Goal: Task Accomplishment & Management: Manage account settings

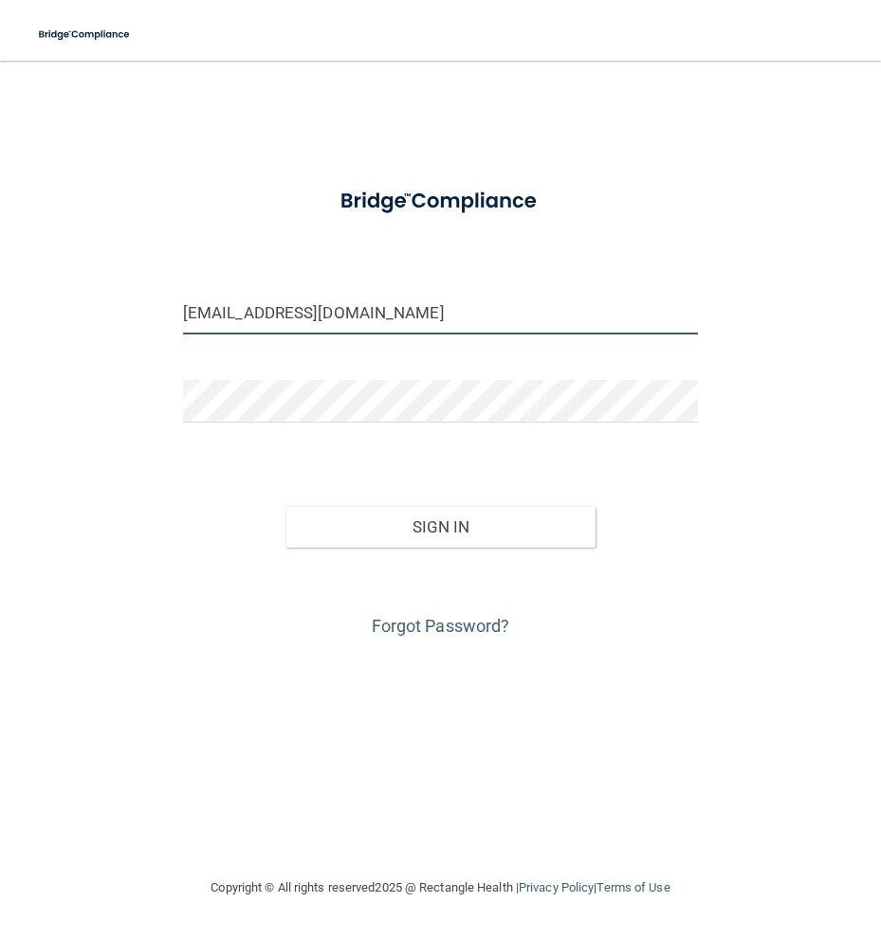
drag, startPoint x: 399, startPoint y: 316, endPoint x: 59, endPoint y: 369, distance: 344.4
click at [59, 369] on div "[EMAIL_ADDRESS][DOMAIN_NAME] Invalid email/password. You don't have permission …" at bounding box center [440, 469] width 805 height 778
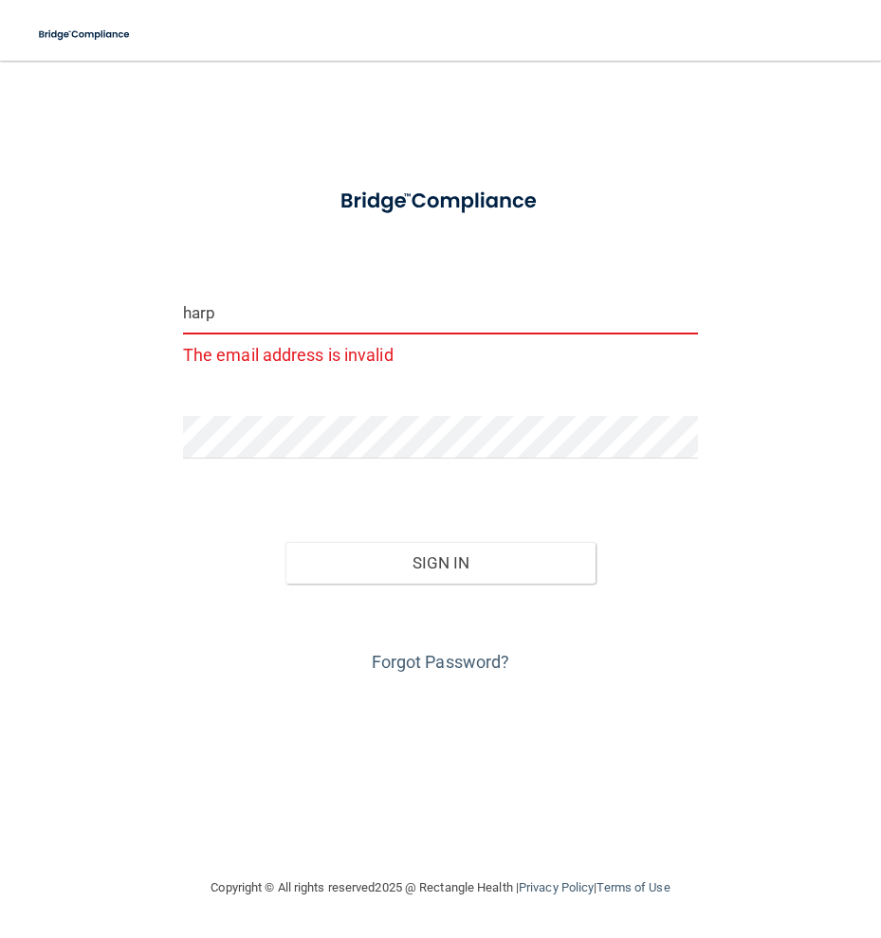
type input "[EMAIL_ADDRESS][DOMAIN_NAME]"
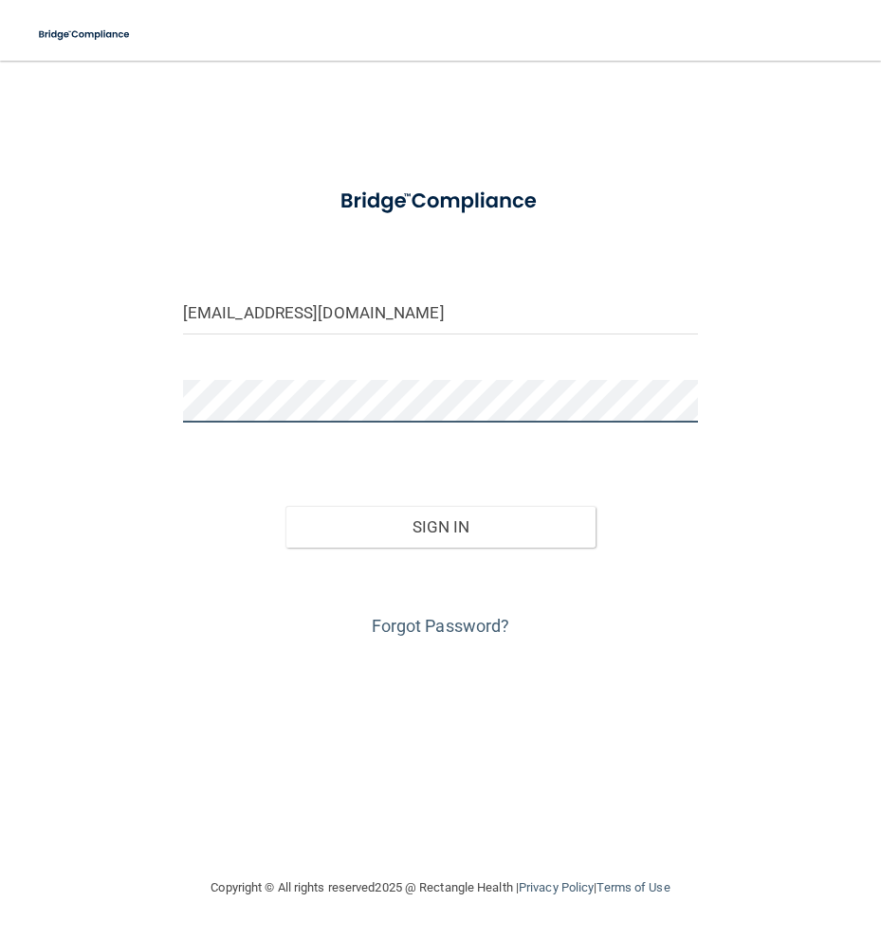
click at [139, 427] on div "[EMAIL_ADDRESS][DOMAIN_NAME] Invalid email/password. You don't have permission …" at bounding box center [440, 469] width 805 height 778
click at [285, 506] on button "Sign In" at bounding box center [439, 527] width 309 height 42
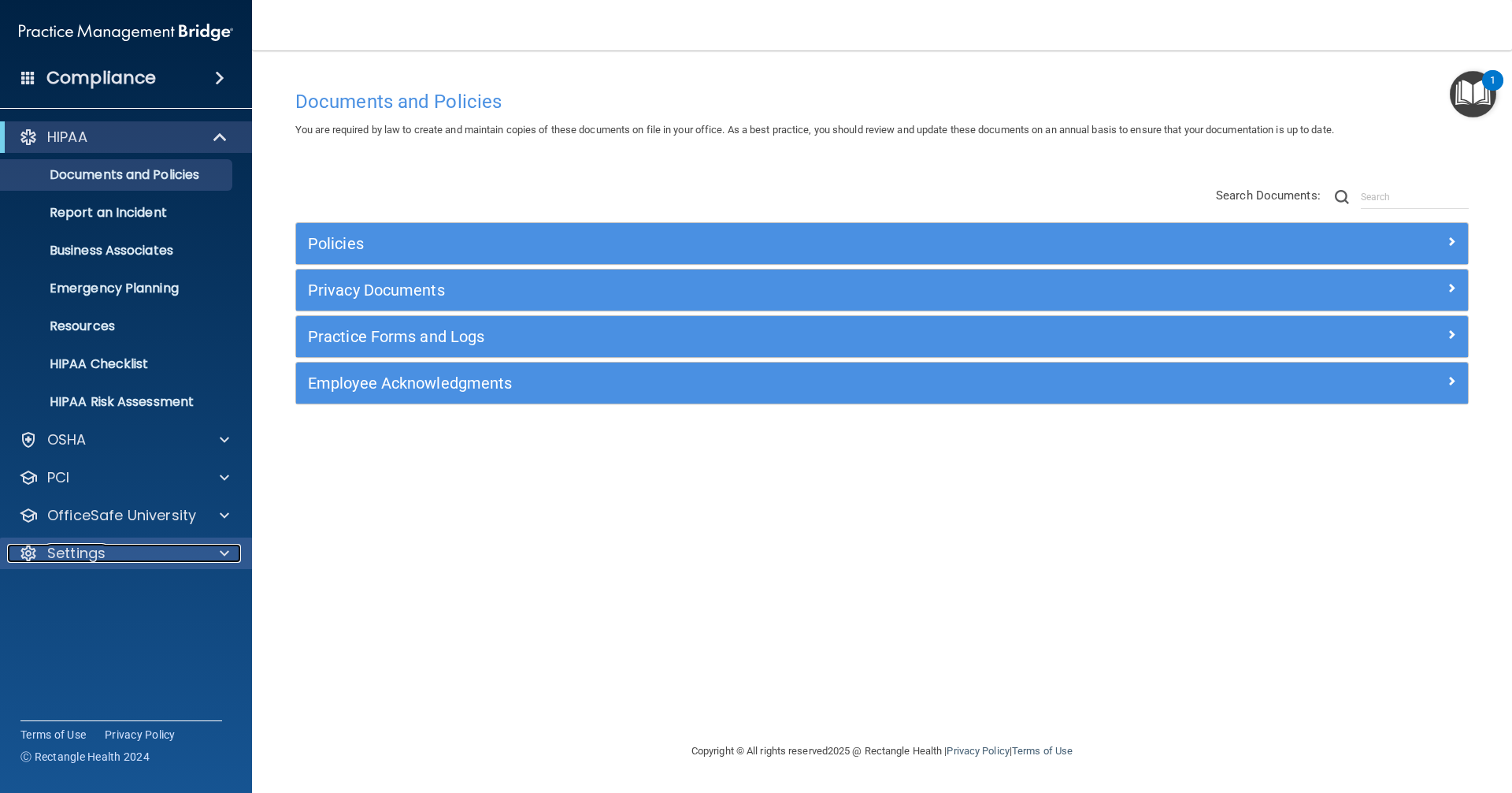
click at [223, 554] on span at bounding box center [223, 553] width 9 height 19
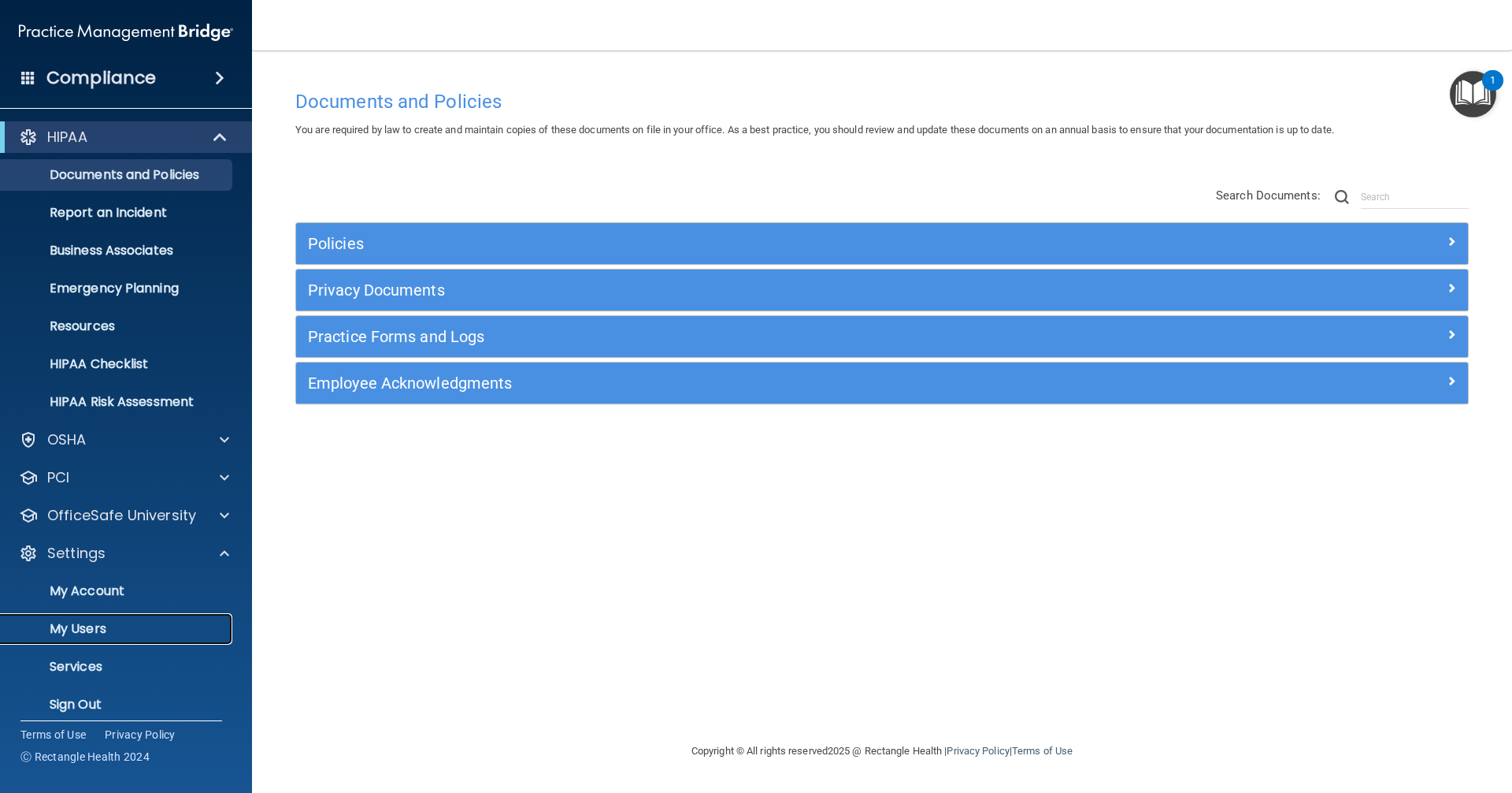
click at [86, 628] on p "My Users" at bounding box center [117, 628] width 215 height 16
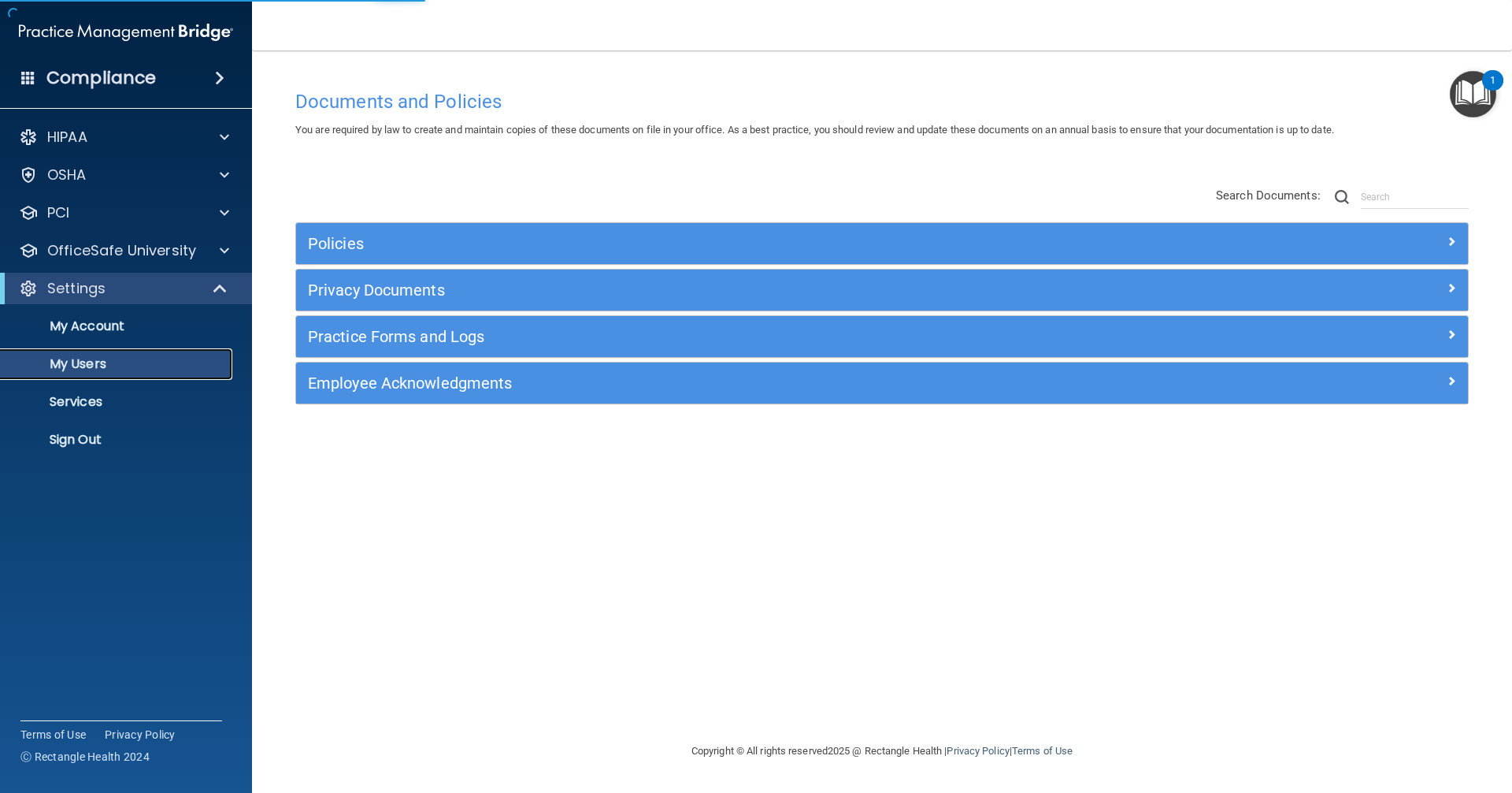
select select "20"
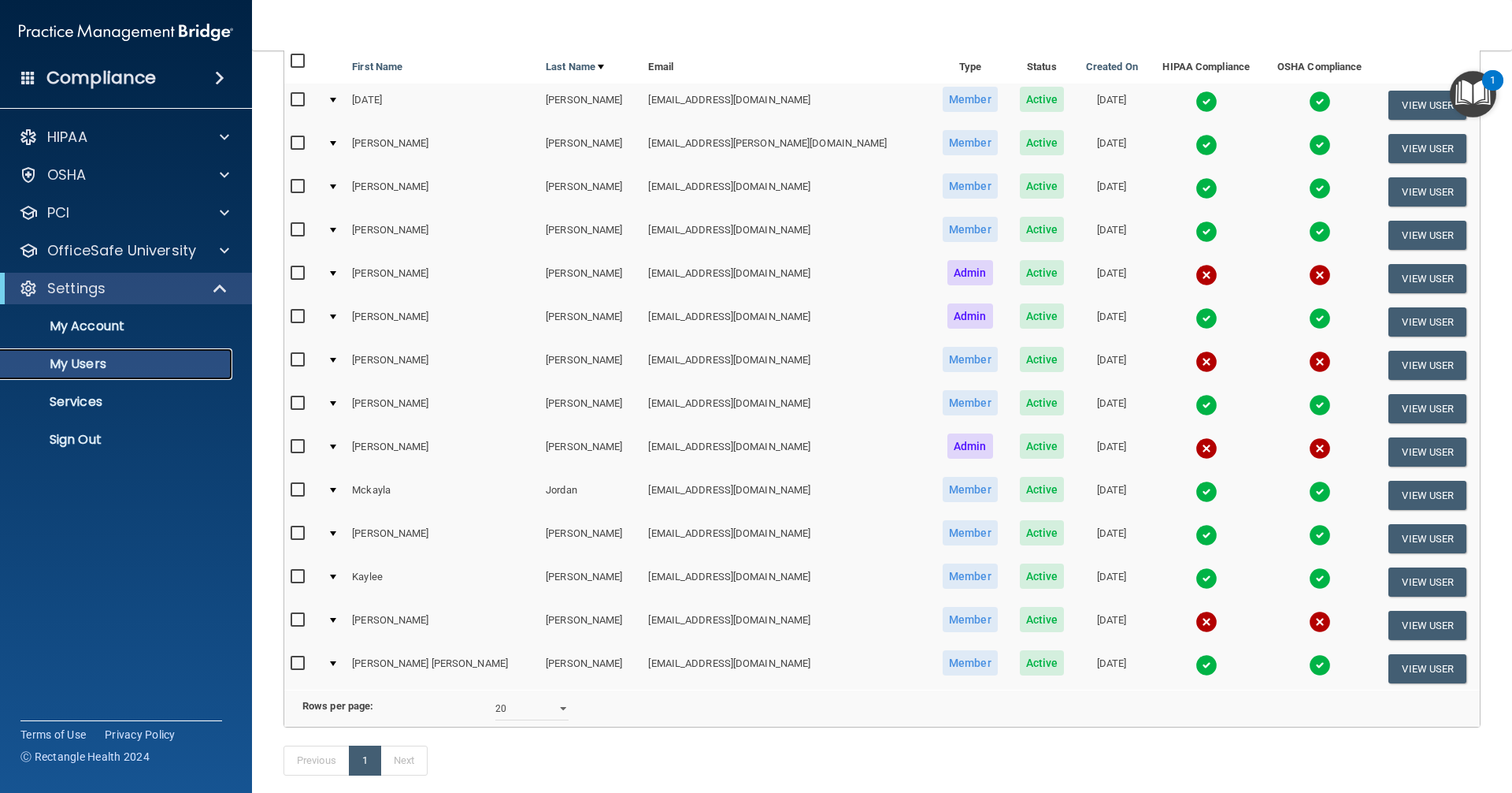
scroll to position [236, 0]
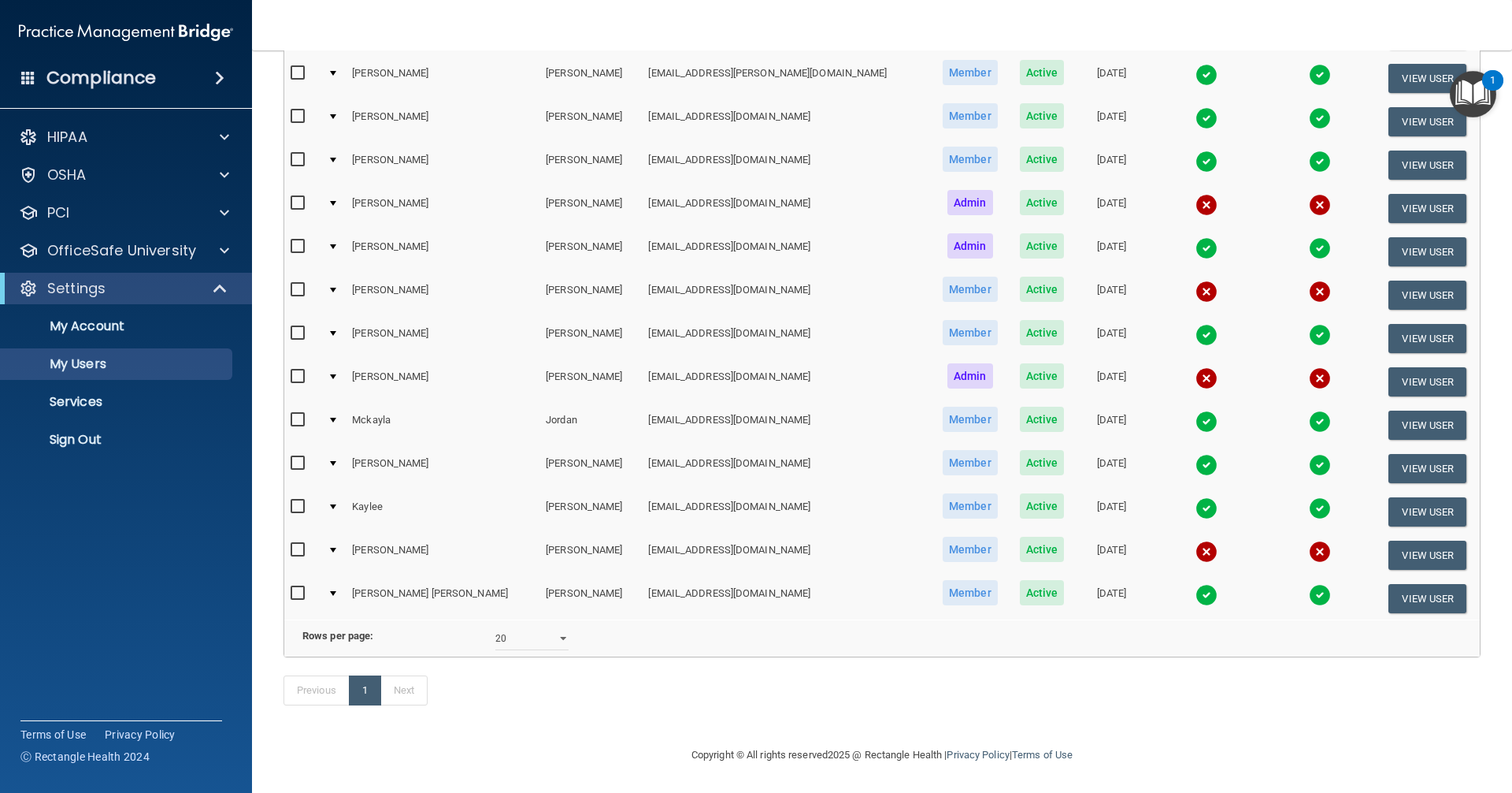
click at [336, 374] on div at bounding box center [333, 377] width 7 height 5
click at [344, 416] on td at bounding box center [333, 425] width 24 height 43
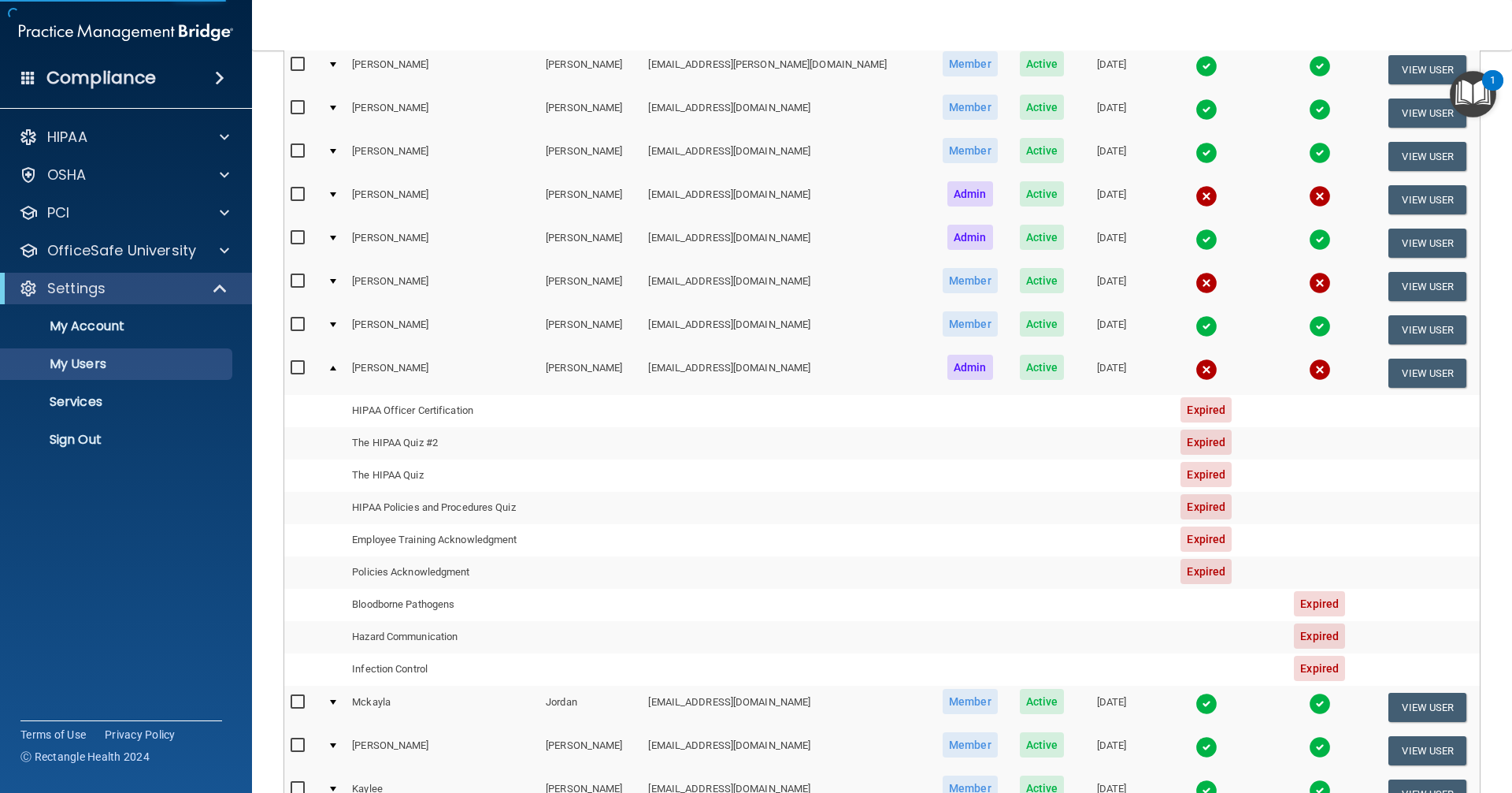
click at [341, 365] on td at bounding box center [333, 372] width 24 height 42
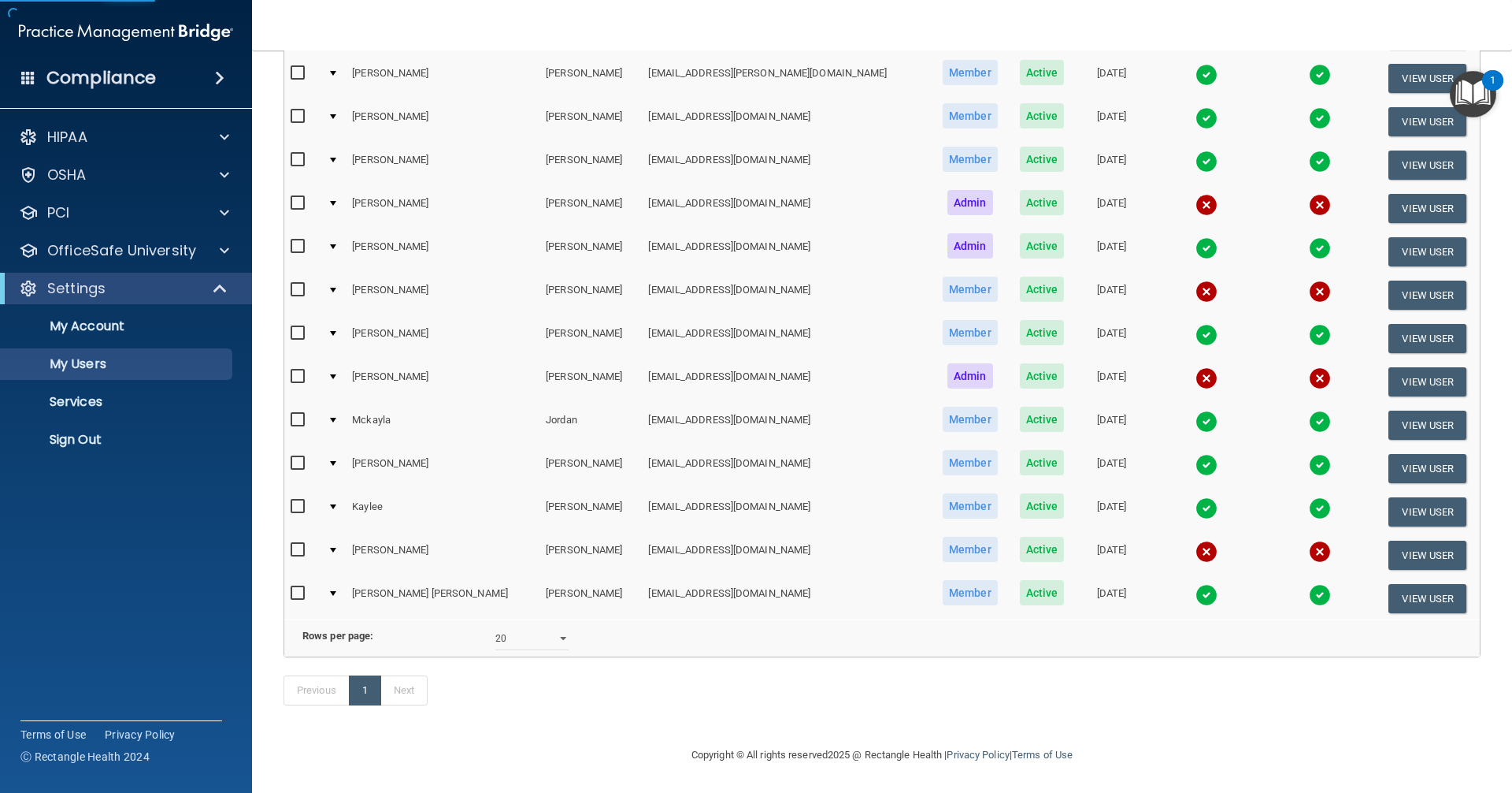
click at [342, 408] on td at bounding box center [333, 425] width 24 height 43
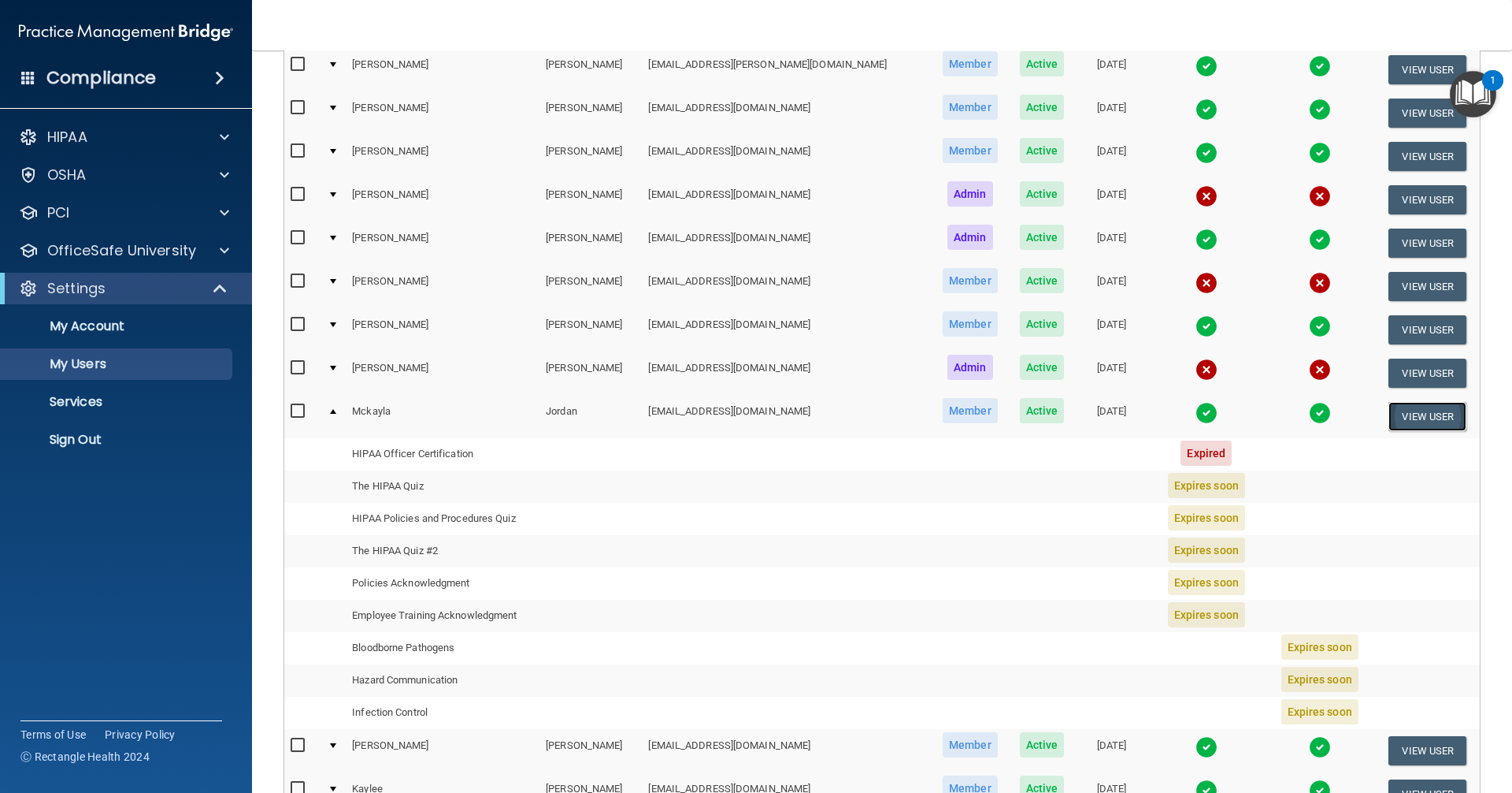
click at [731, 416] on button "View User" at bounding box center [1427, 416] width 78 height 29
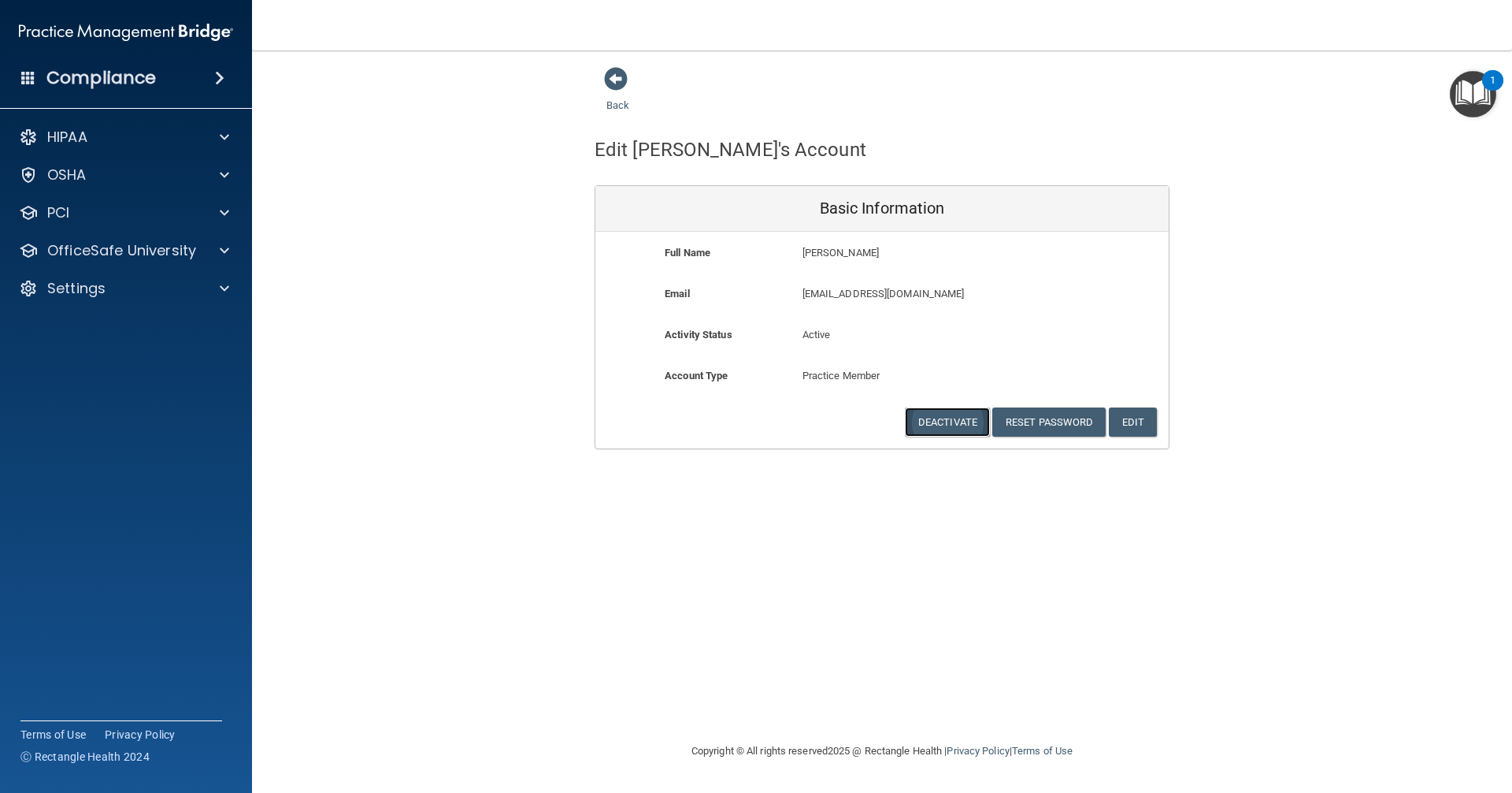
click at [731, 426] on button "Deactivate" at bounding box center [947, 421] width 85 height 29
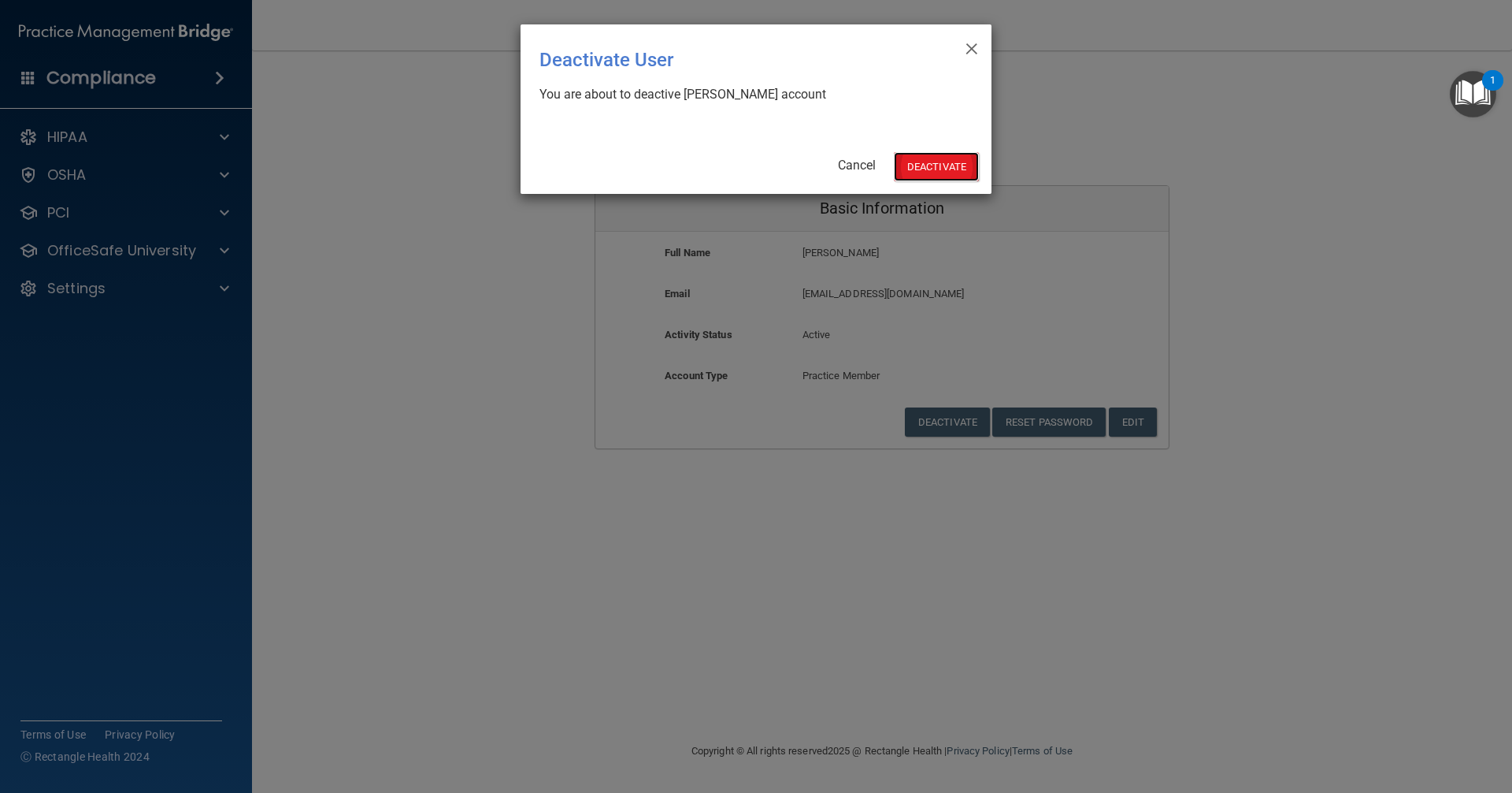
click at [731, 159] on button "Deactivate" at bounding box center [936, 166] width 85 height 29
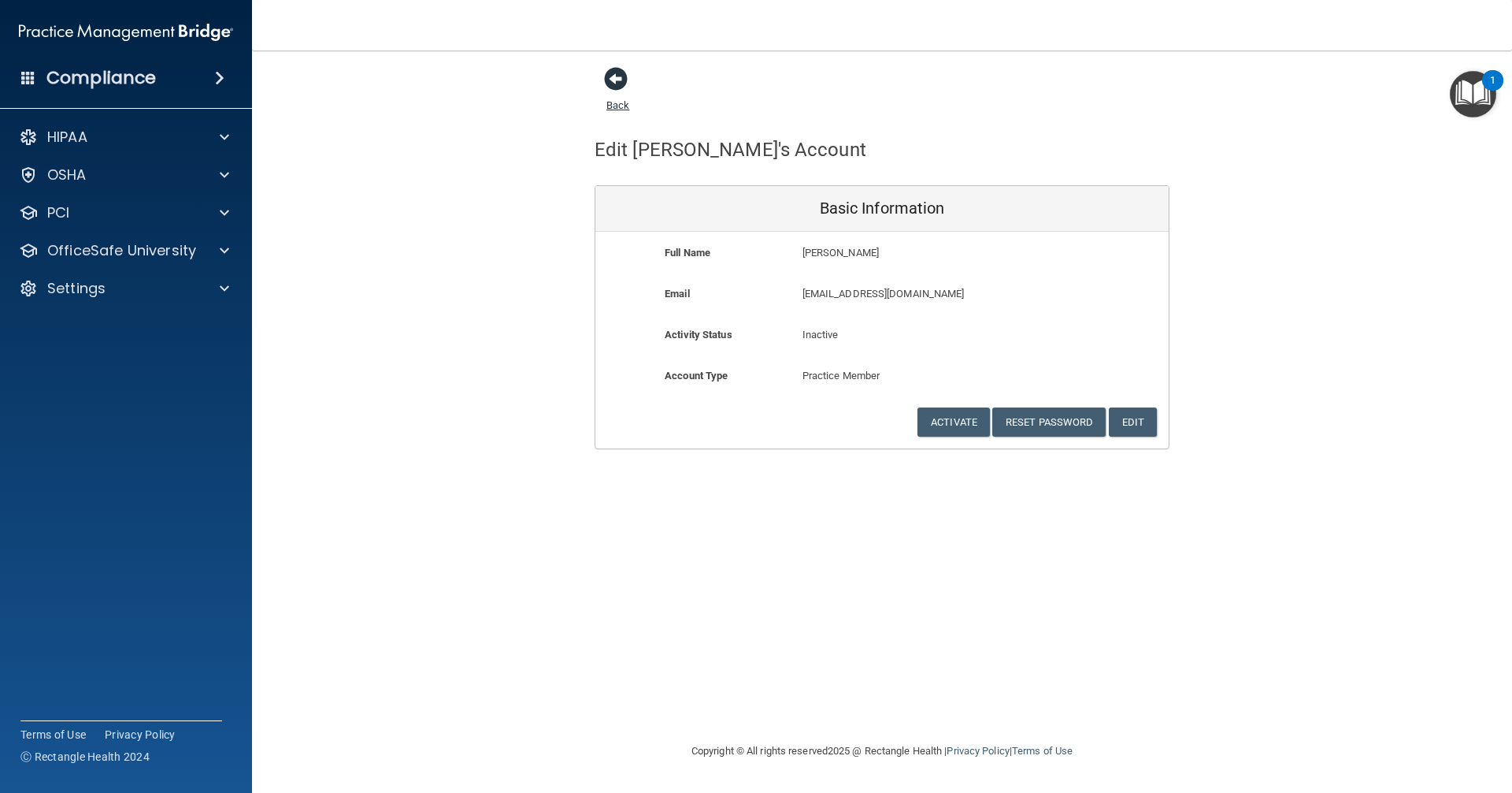
click at [614, 82] on span at bounding box center [616, 79] width 23 height 23
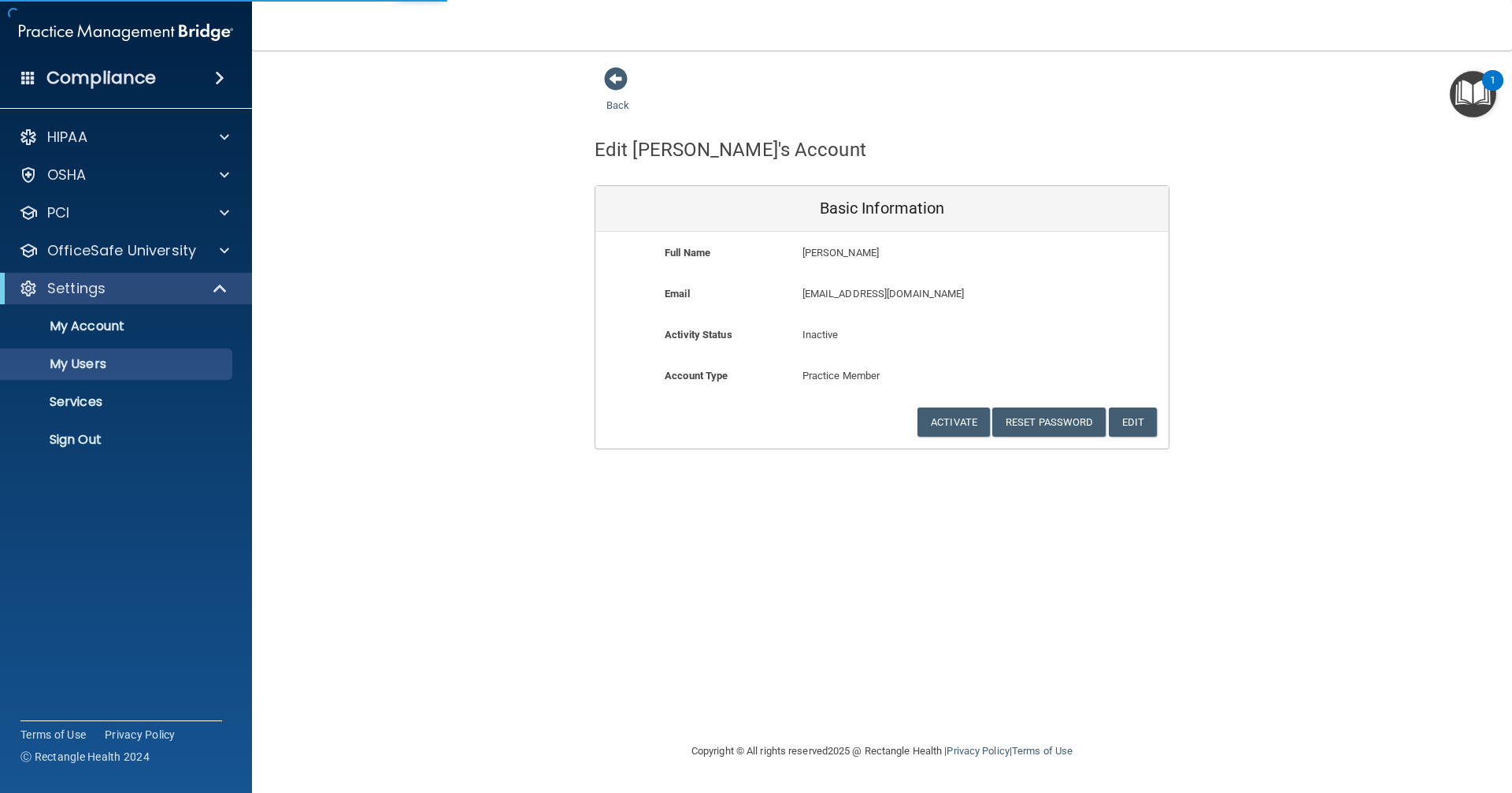
select select "20"
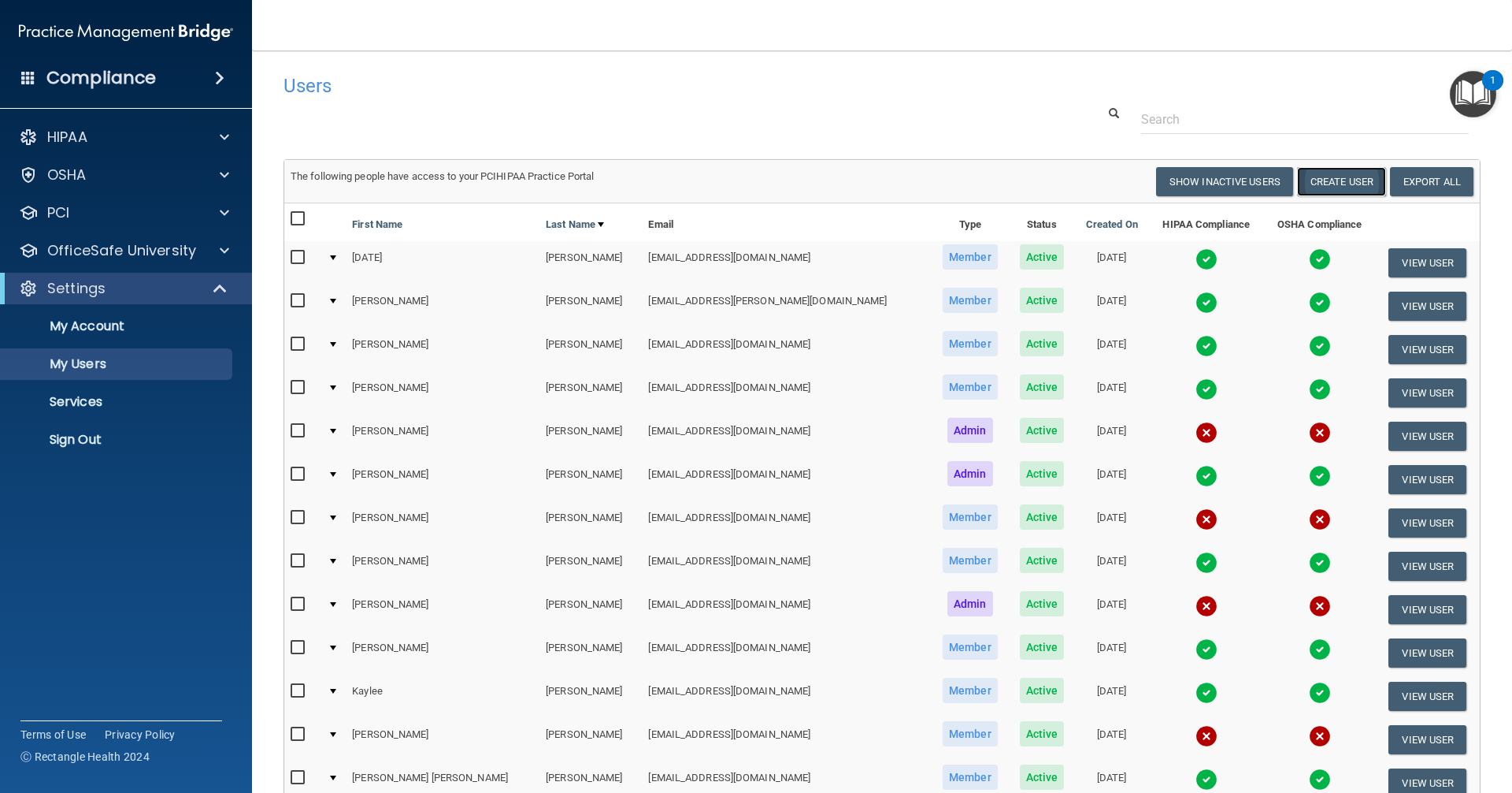
click at [1318, 183] on button "Create User" at bounding box center [1341, 181] width 89 height 29
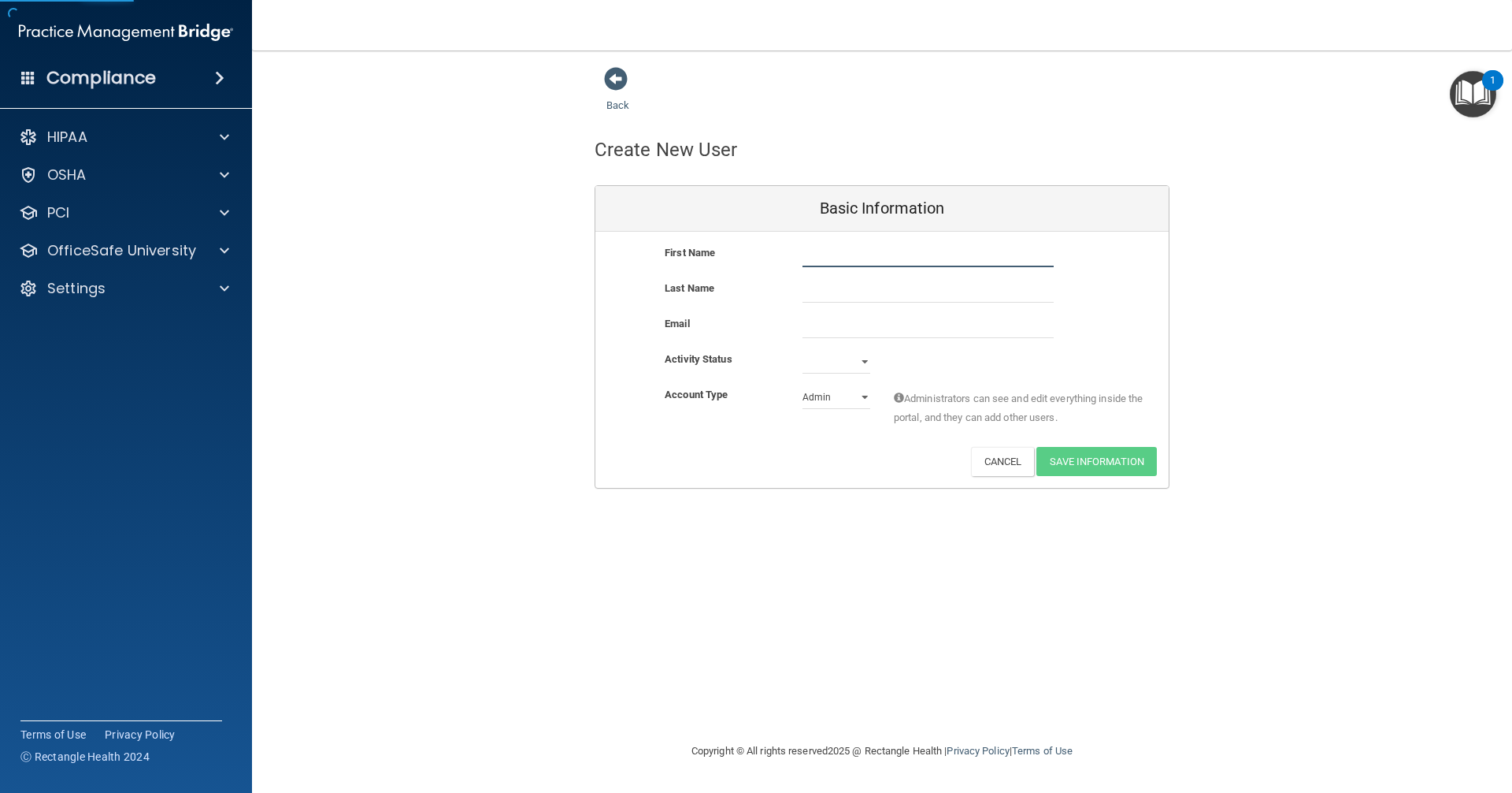
click at [839, 259] on input "text" at bounding box center [928, 255] width 251 height 23
type input "Jennifer"
type input "Bethel"
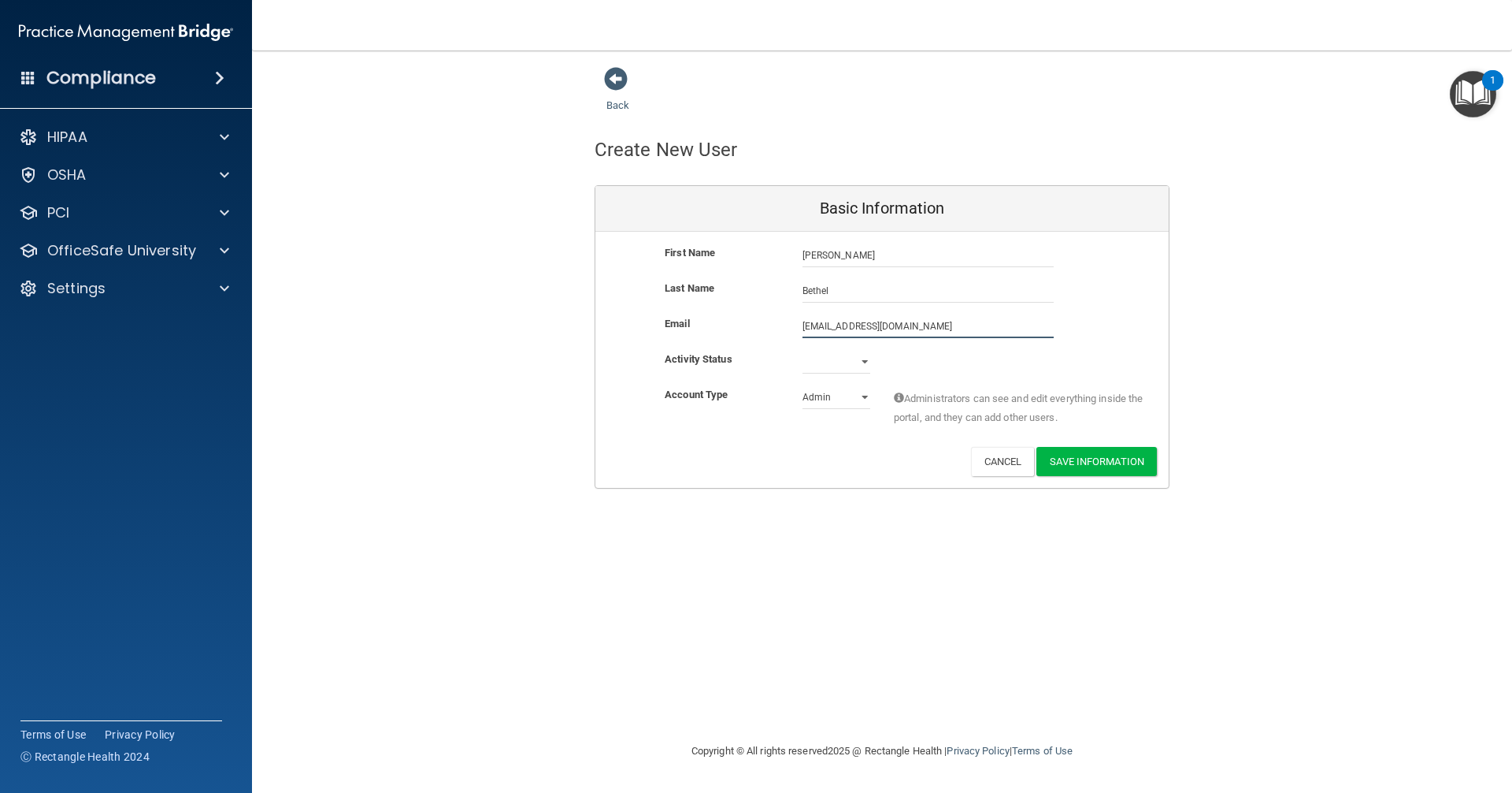
type input "jenniferlynn2222@gmail.com"
click at [866, 360] on select "Active Inactive" at bounding box center [837, 362] width 68 height 23
select select "active"
click at [803, 350] on select "Active Inactive" at bounding box center [837, 362] width 68 height 23
click at [865, 398] on select "Admin Member" at bounding box center [837, 397] width 68 height 23
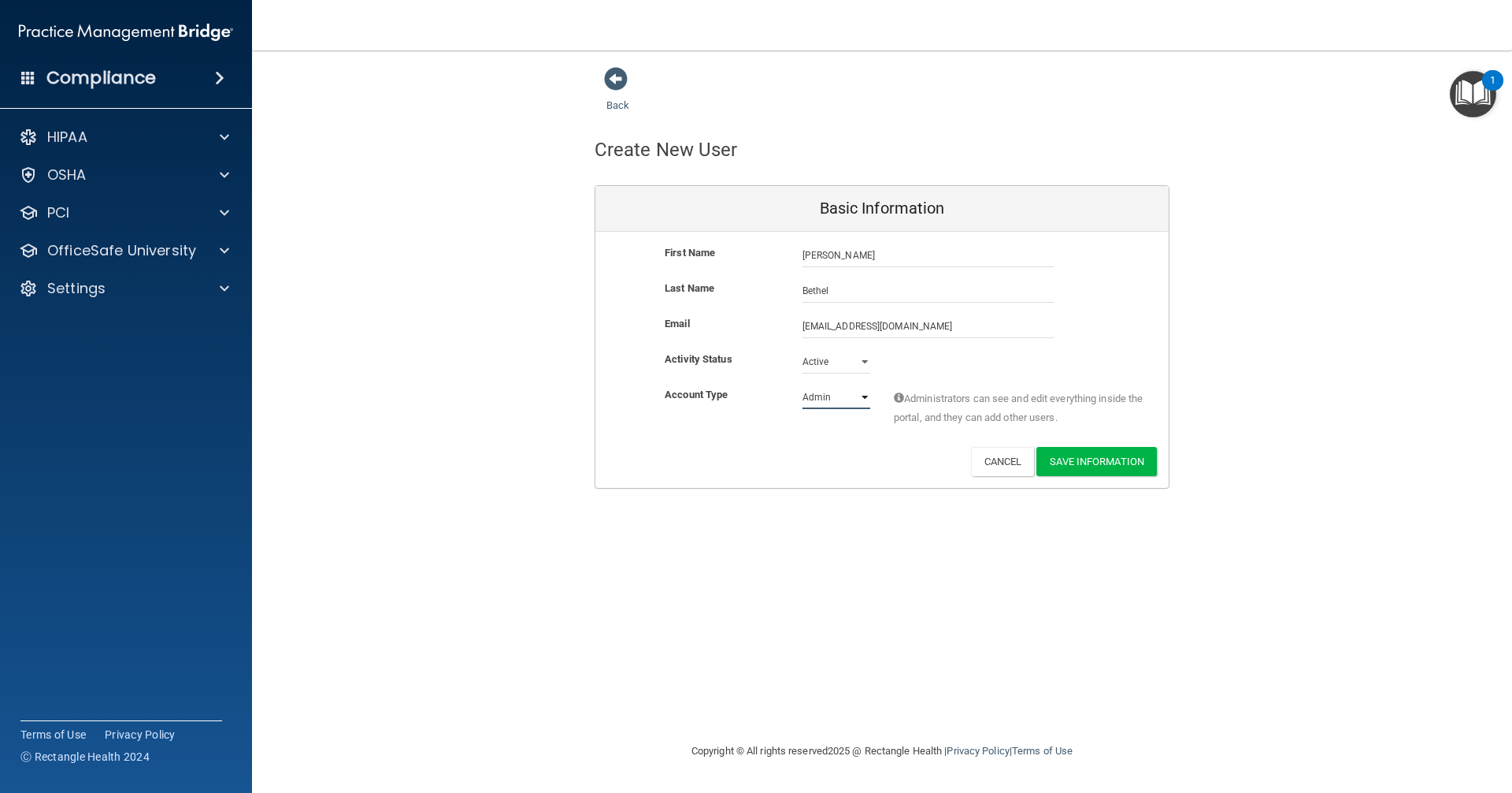
select select "practice_member"
click at [803, 386] on select "Admin Member" at bounding box center [837, 397] width 68 height 23
click at [1089, 461] on button "Save Information" at bounding box center [1096, 461] width 120 height 29
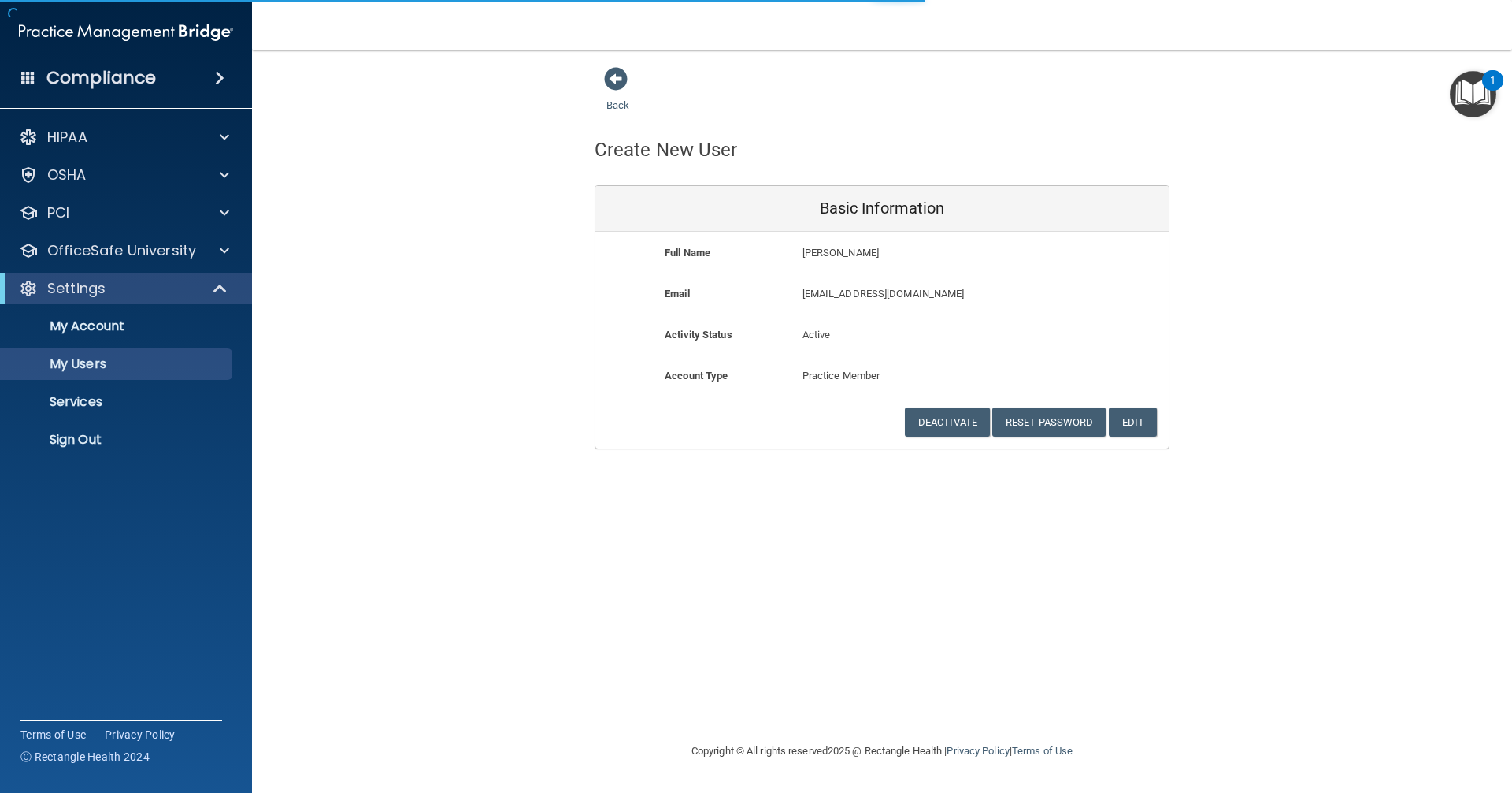
select select "20"
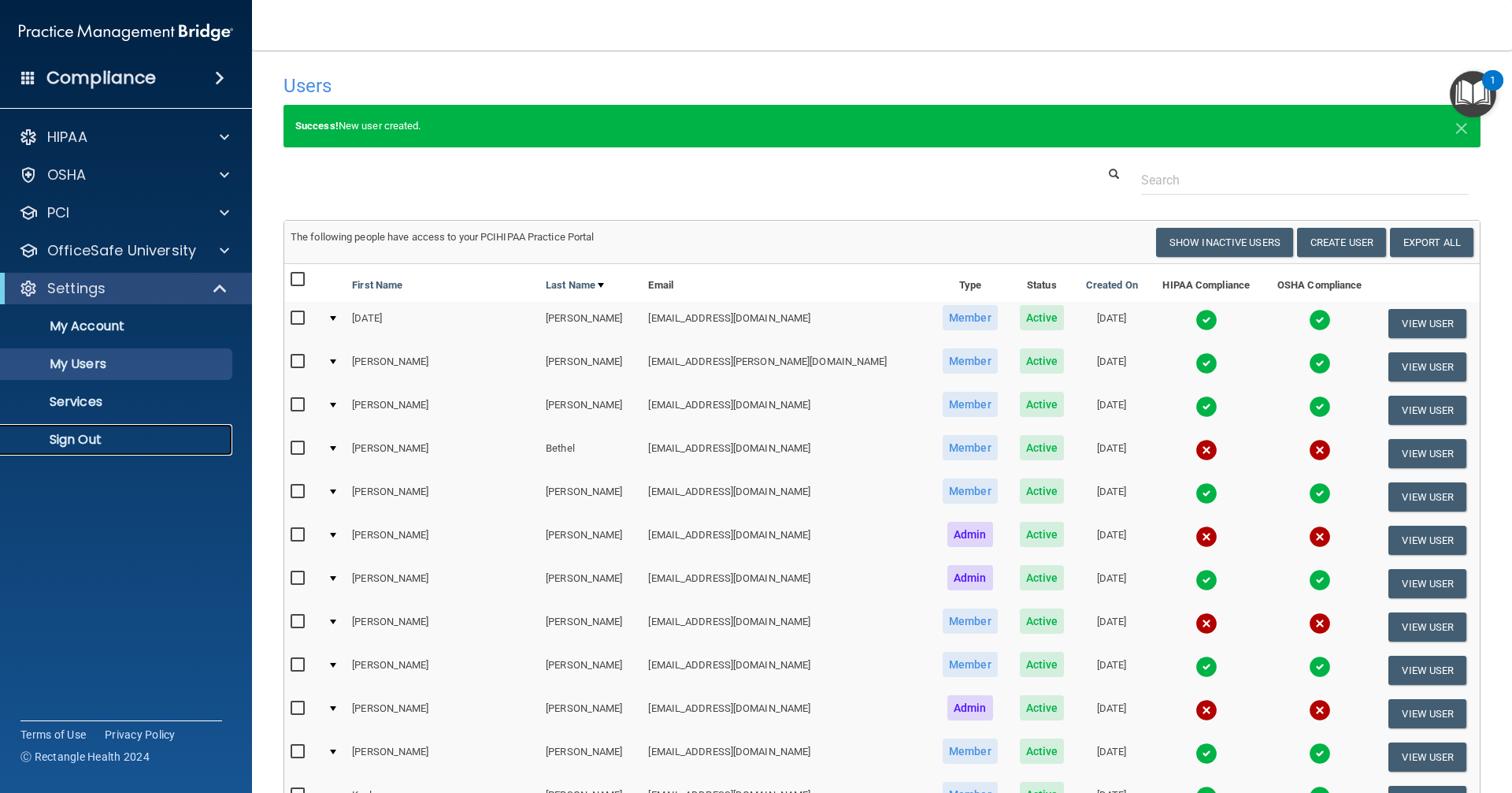
click at [65, 425] on link "Sign Out" at bounding box center [108, 440] width 248 height 32
